Goal: Transaction & Acquisition: Subscribe to service/newsletter

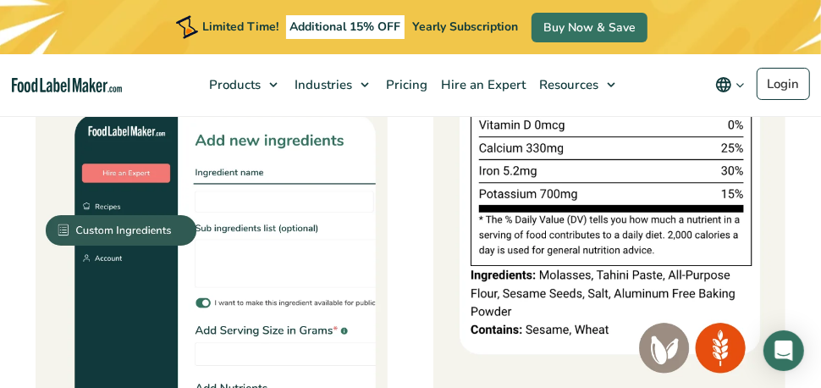
scroll to position [1862, 0]
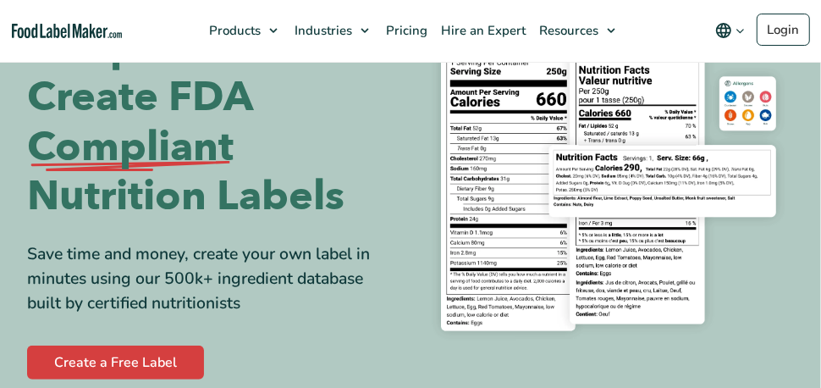
scroll to position [169, 0]
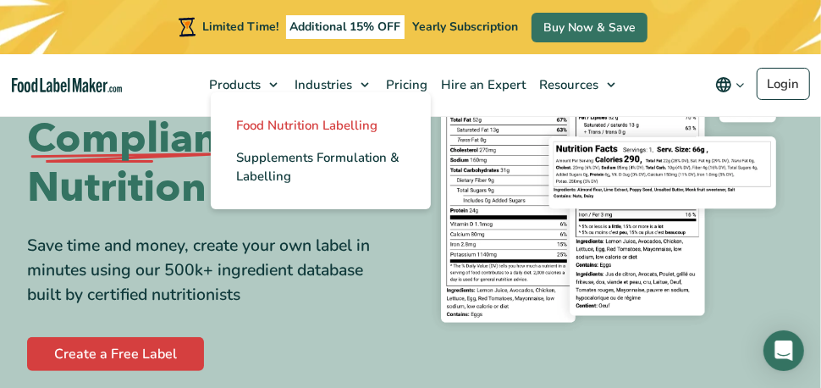
click at [282, 129] on span "Food Nutrition Labelling" at bounding box center [306, 125] width 141 height 17
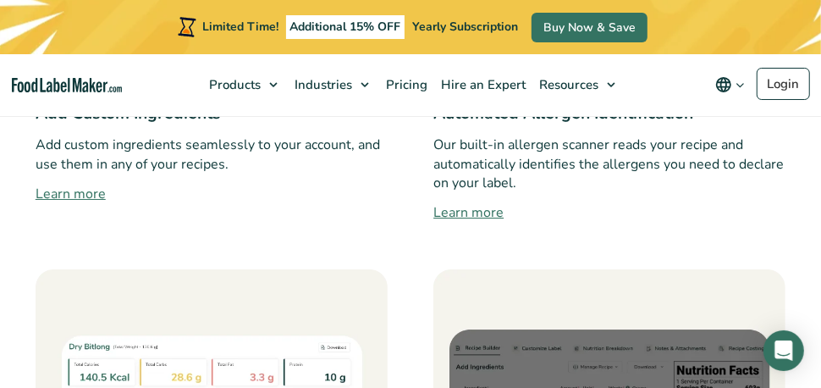
scroll to position [2116, 0]
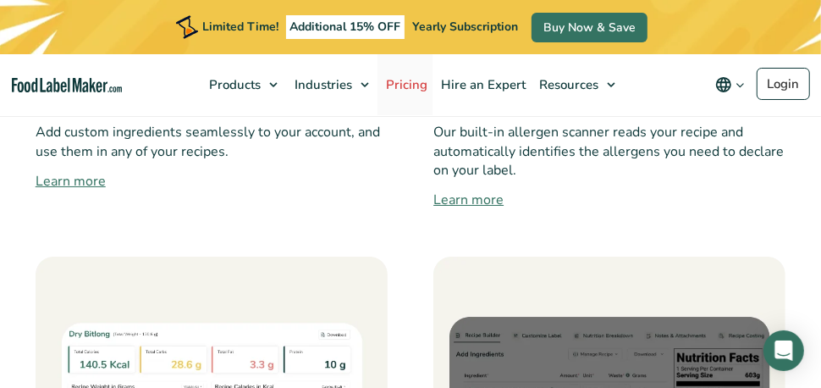
click at [411, 84] on span "Pricing" at bounding box center [405, 84] width 48 height 17
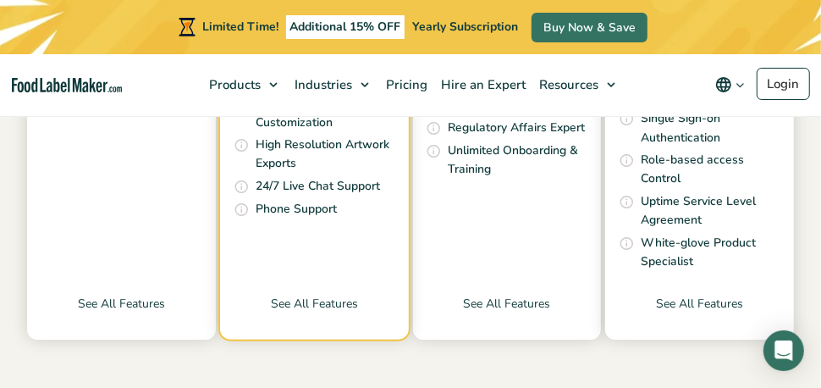
scroll to position [1015, 0]
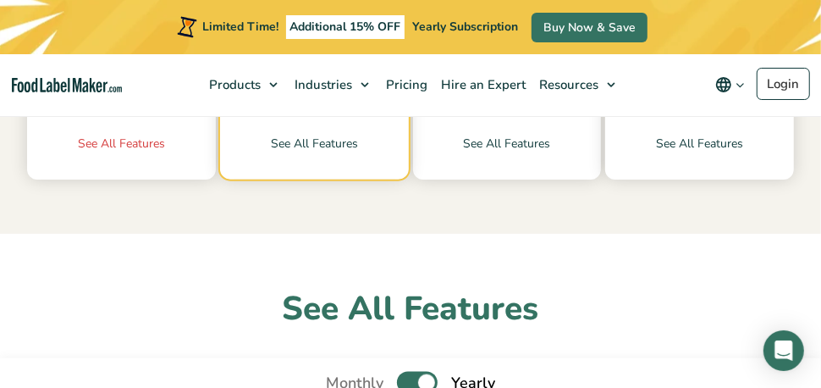
click at [127, 135] on link "See All Features" at bounding box center [121, 157] width 189 height 45
